Goal: Task Accomplishment & Management: Manage account settings

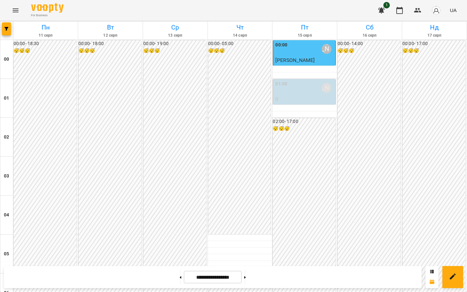
scroll to position [671, 0]
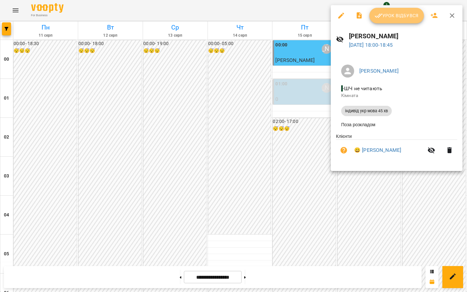
click at [387, 20] on button "Урок відбувся" at bounding box center [396, 16] width 54 height 16
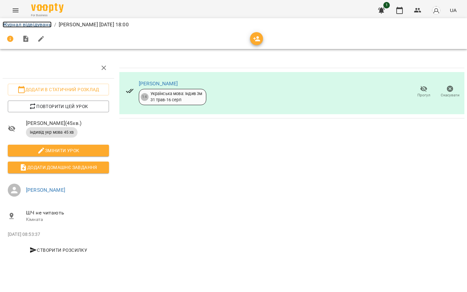
click at [19, 22] on link "Журнал відвідувань" at bounding box center [27, 24] width 49 height 6
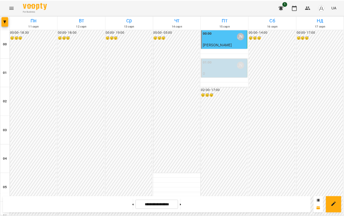
scroll to position [706, 0]
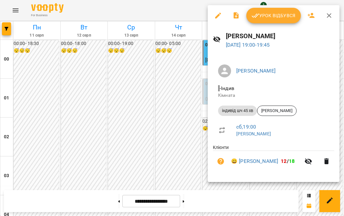
click at [188, 58] on div at bounding box center [172, 108] width 344 height 216
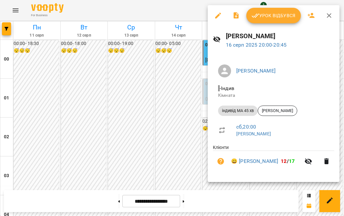
click at [162, 159] on div at bounding box center [172, 108] width 344 height 216
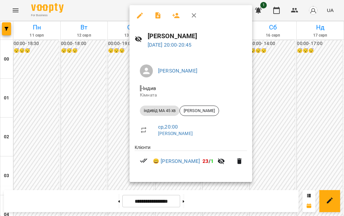
click at [99, 162] on div at bounding box center [172, 108] width 344 height 216
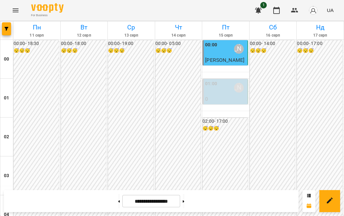
scroll to position [679, 0]
click at [184, 199] on button at bounding box center [184, 201] width 2 height 14
type input "**********"
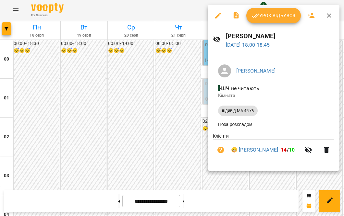
click at [175, 75] on div at bounding box center [172, 108] width 344 height 216
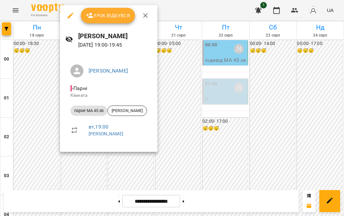
click at [235, 128] on div at bounding box center [172, 108] width 344 height 216
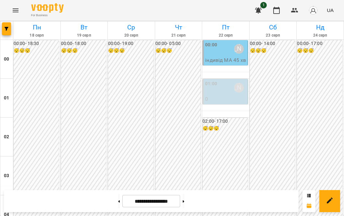
scroll to position [588, 0]
